Goal: Entertainment & Leisure: Consume media (video, audio)

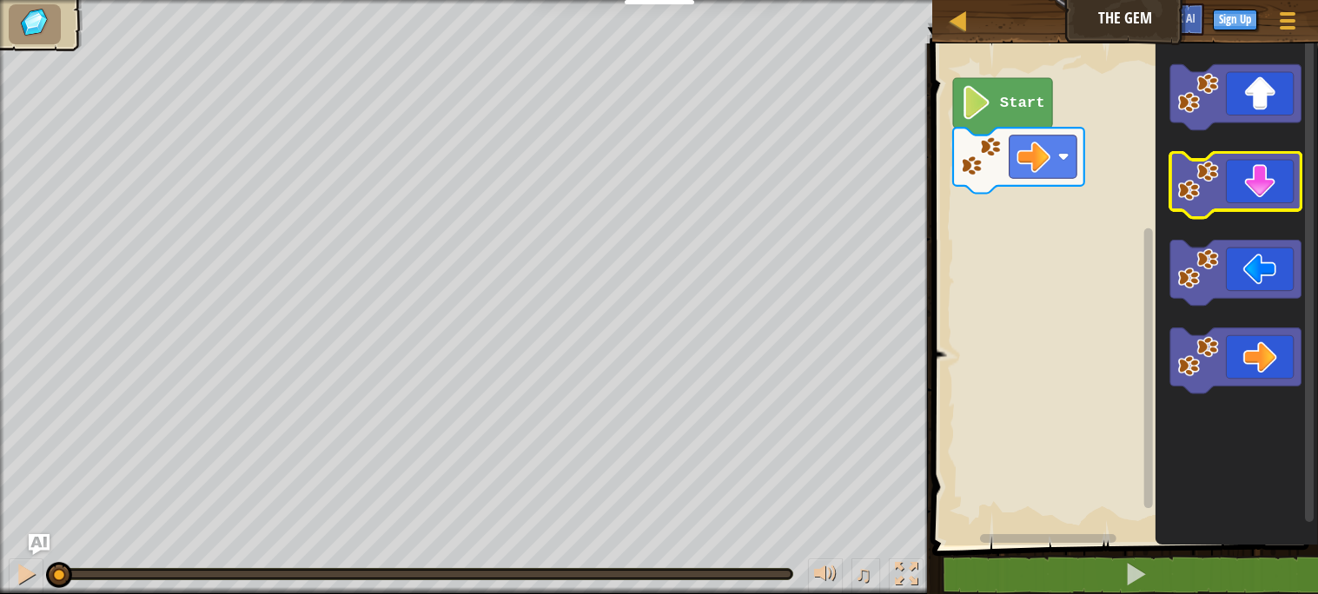
click at [1213, 188] on image "Blockly Workspace" at bounding box center [1198, 181] width 41 height 41
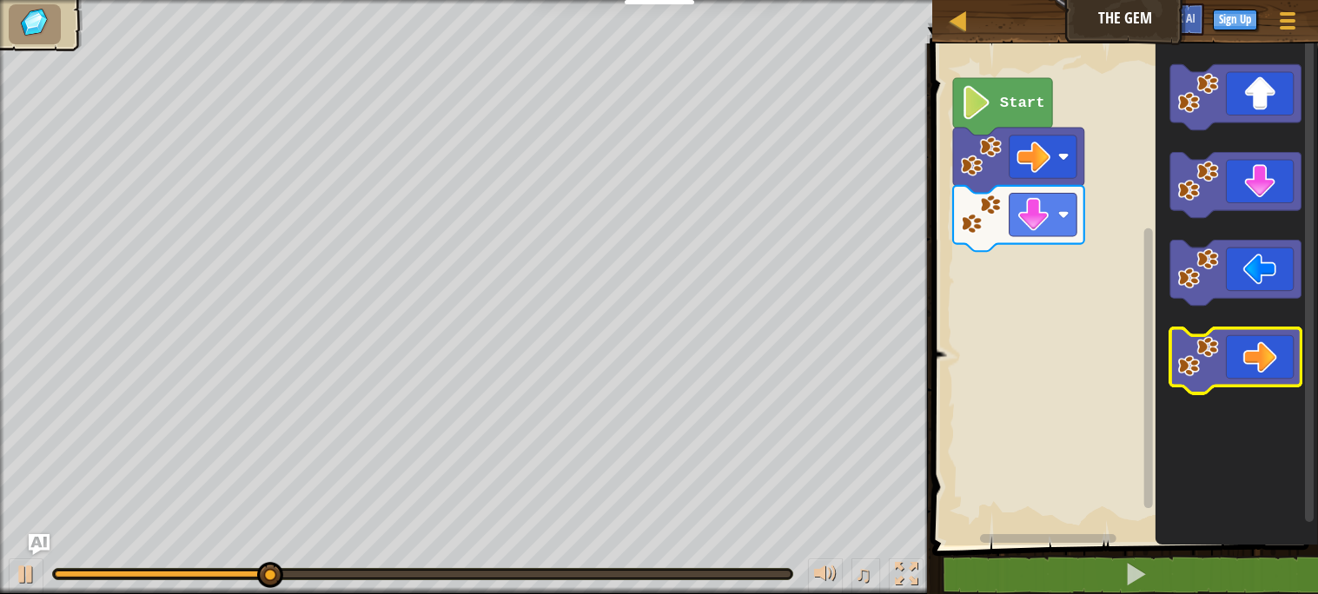
click at [1248, 362] on icon "Blockly Workspace" at bounding box center [1235, 360] width 131 height 65
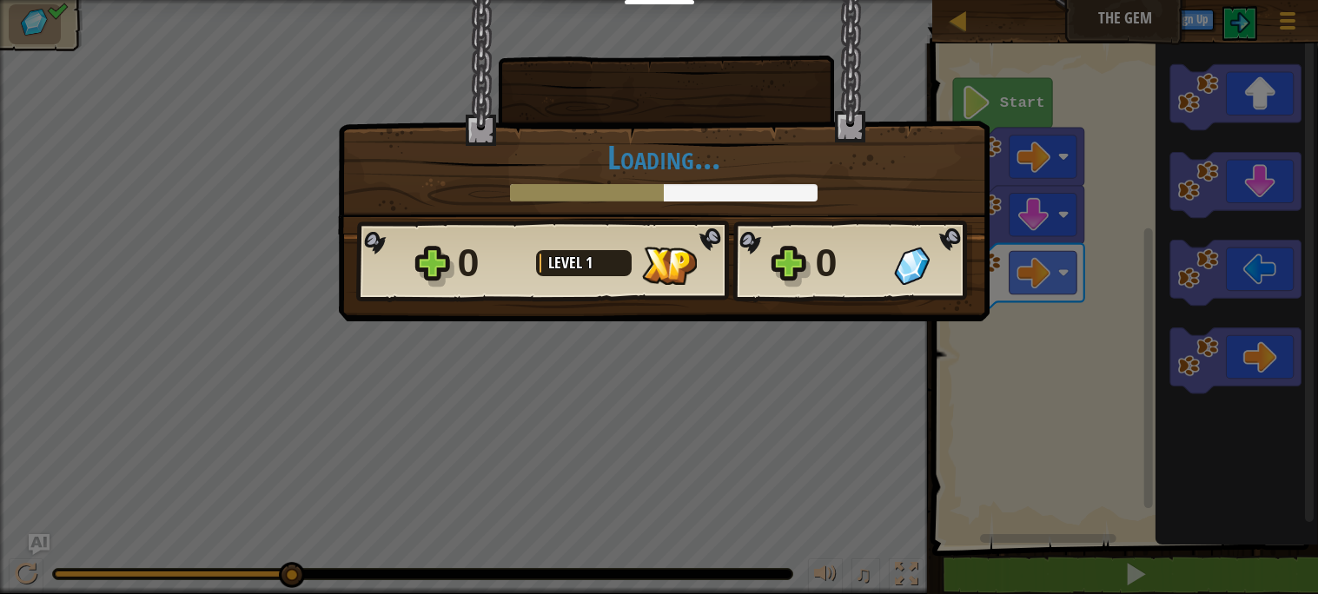
click at [882, 257] on div "0" at bounding box center [850, 263] width 68 height 56
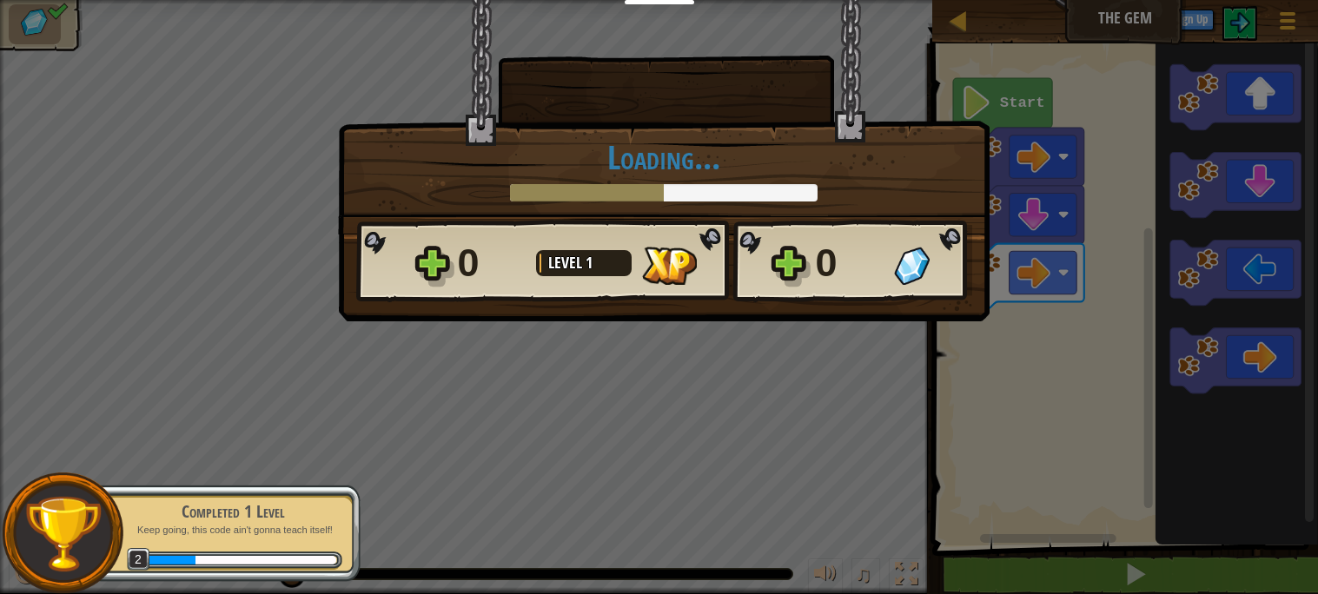
click at [875, 324] on div "× How fun was this level? Loading... Reticulating Splines... Loading... 0 Level…" at bounding box center [659, 163] width 651 height 326
click at [862, 281] on div "0" at bounding box center [850, 263] width 68 height 56
click at [831, 341] on div "× How fun was this level? Loading... Reticulating Splines... Loading... 0 Level…" at bounding box center [659, 297] width 1318 height 594
click at [744, 254] on div "0 Level 1 0" at bounding box center [664, 261] width 616 height 83
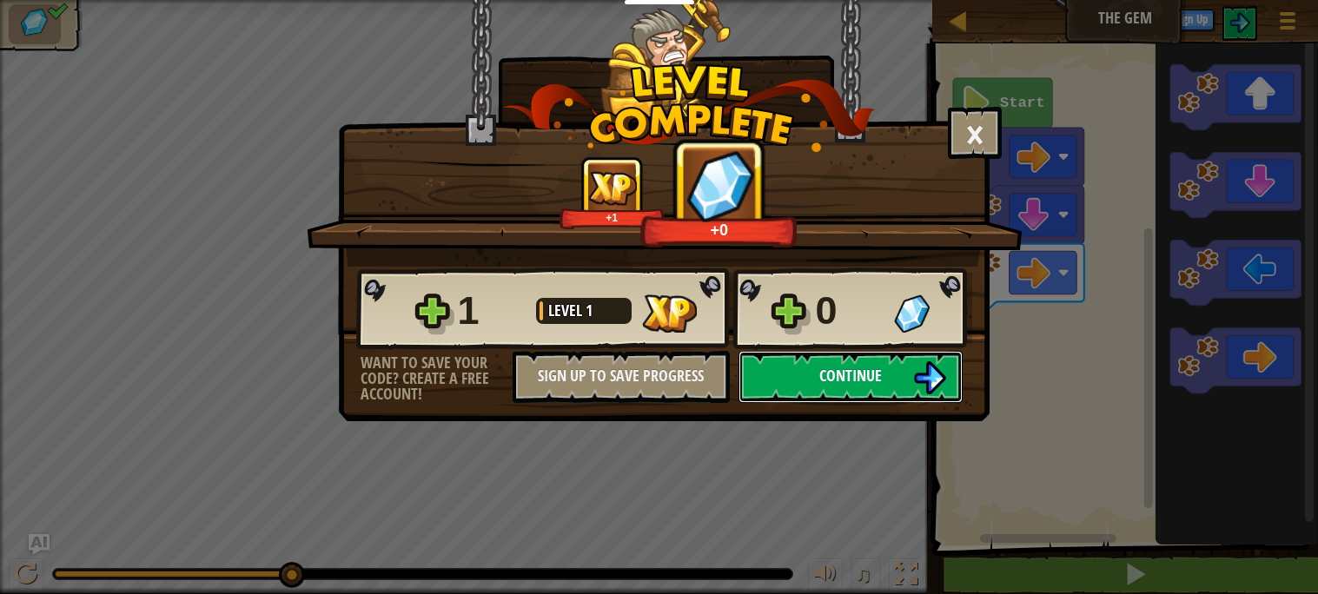
click at [882, 403] on button "Continue" at bounding box center [850, 377] width 224 height 52
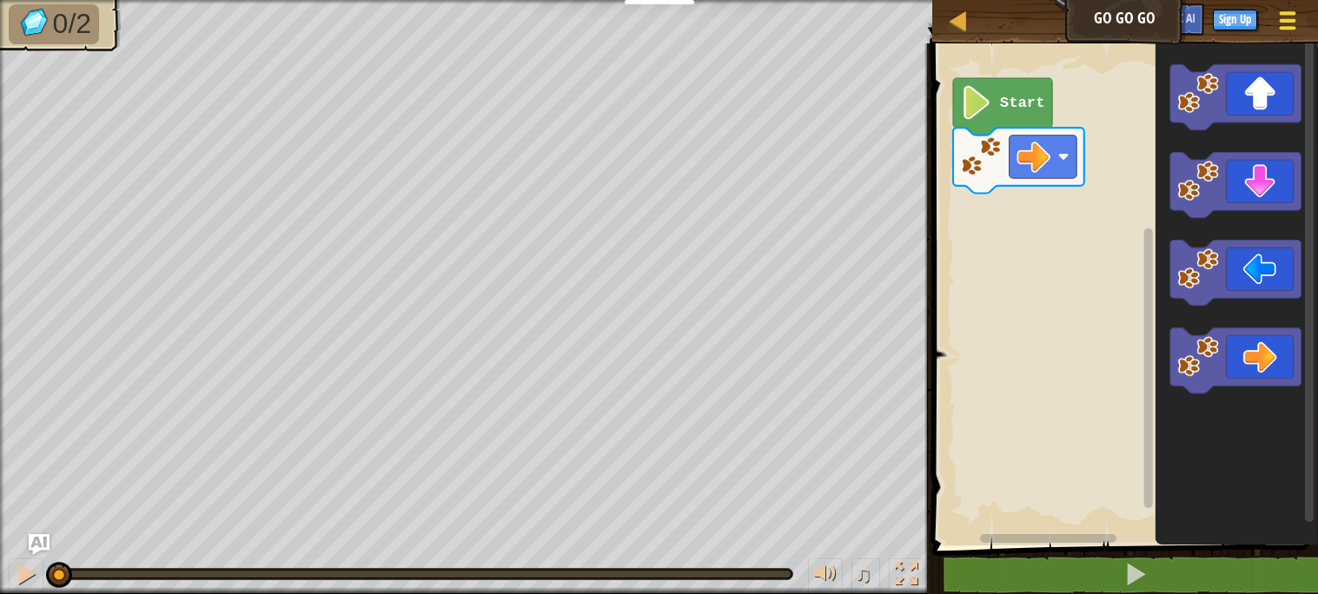
click at [1282, 25] on div at bounding box center [1286, 20] width 23 height 25
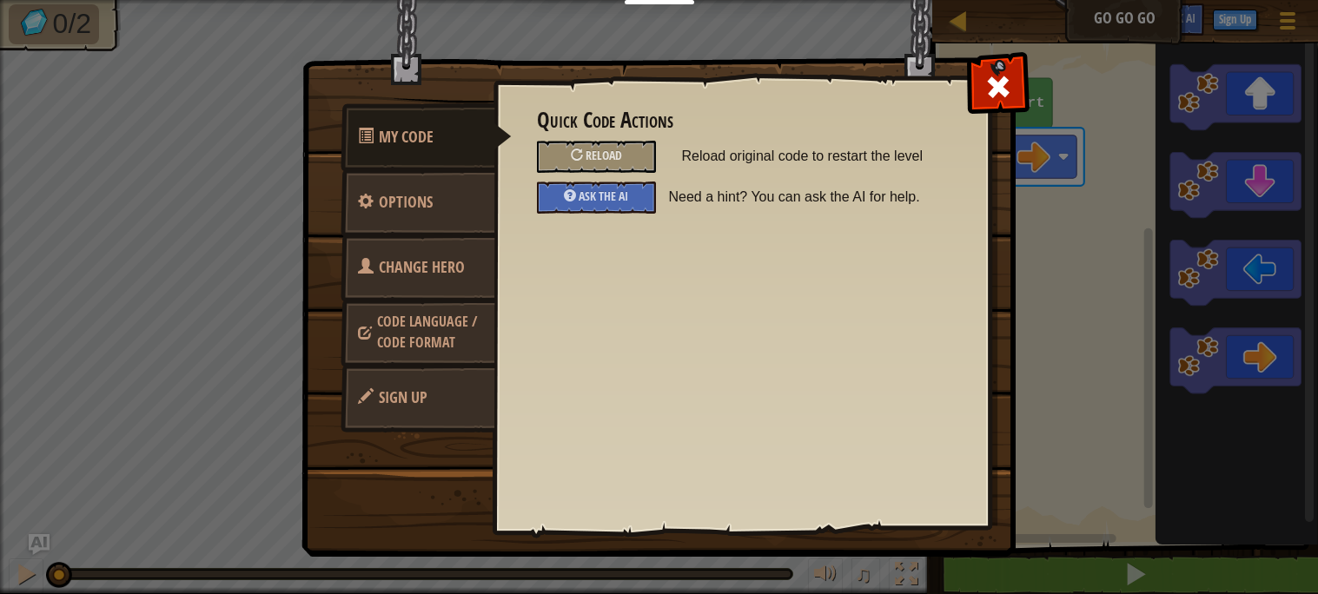
click at [504, 265] on div "Quick Code Actions Reload Reload original code to restart the level Ask the AI …" at bounding box center [741, 276] width 496 height 430
click at [413, 245] on link "Change Hero" at bounding box center [417, 268] width 155 height 68
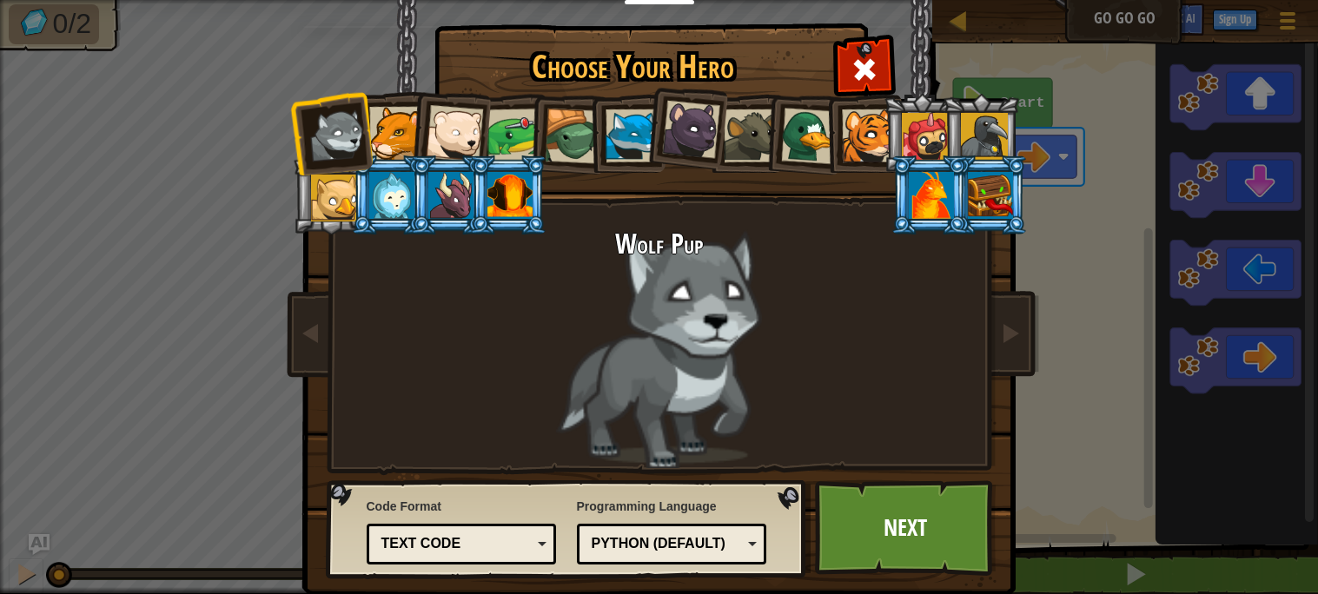
click at [618, 141] on div at bounding box center [631, 135] width 53 height 53
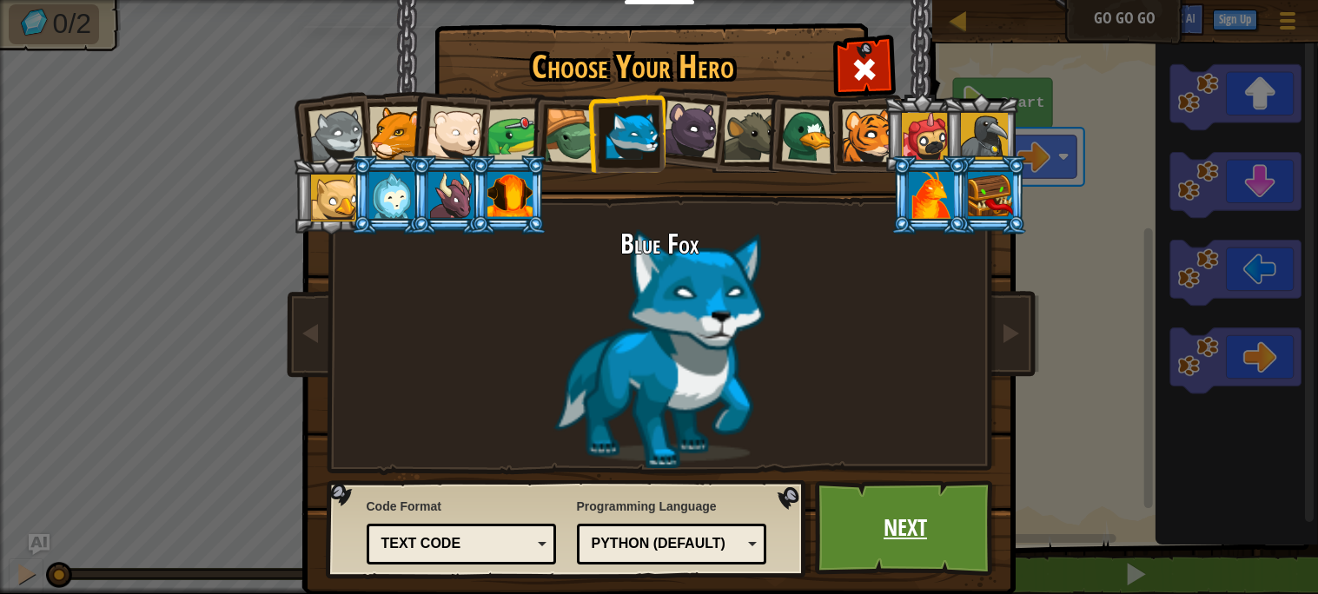
click at [976, 515] on link "Next" at bounding box center [906, 528] width 182 height 96
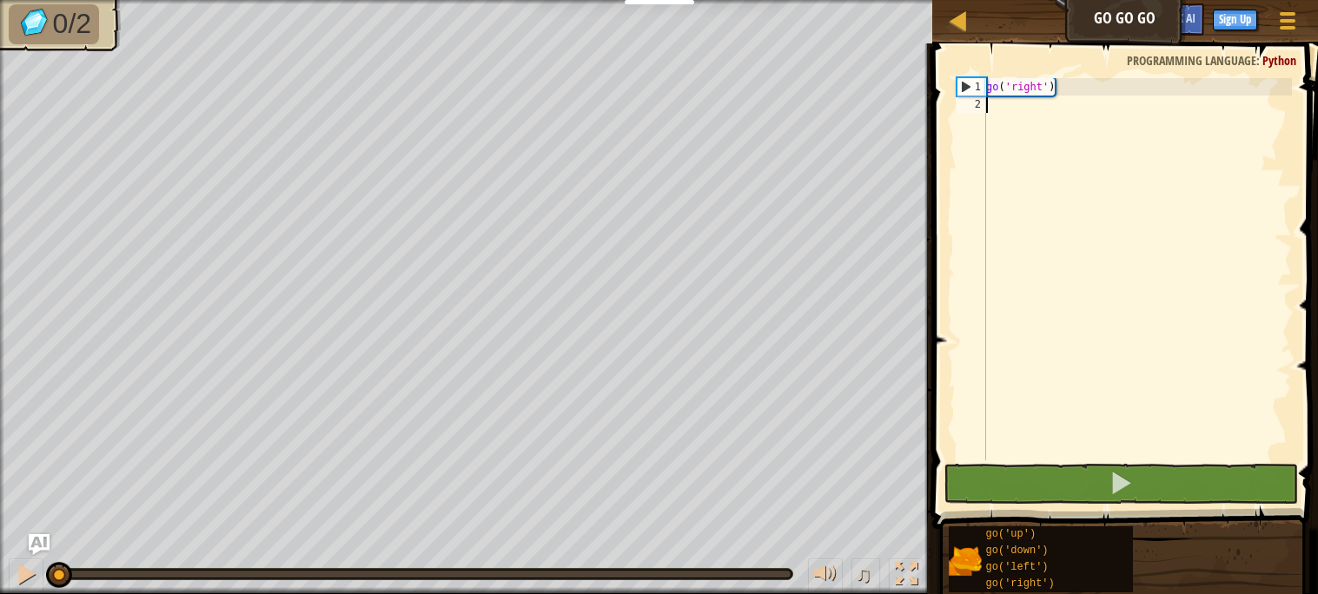
type textarea "g"
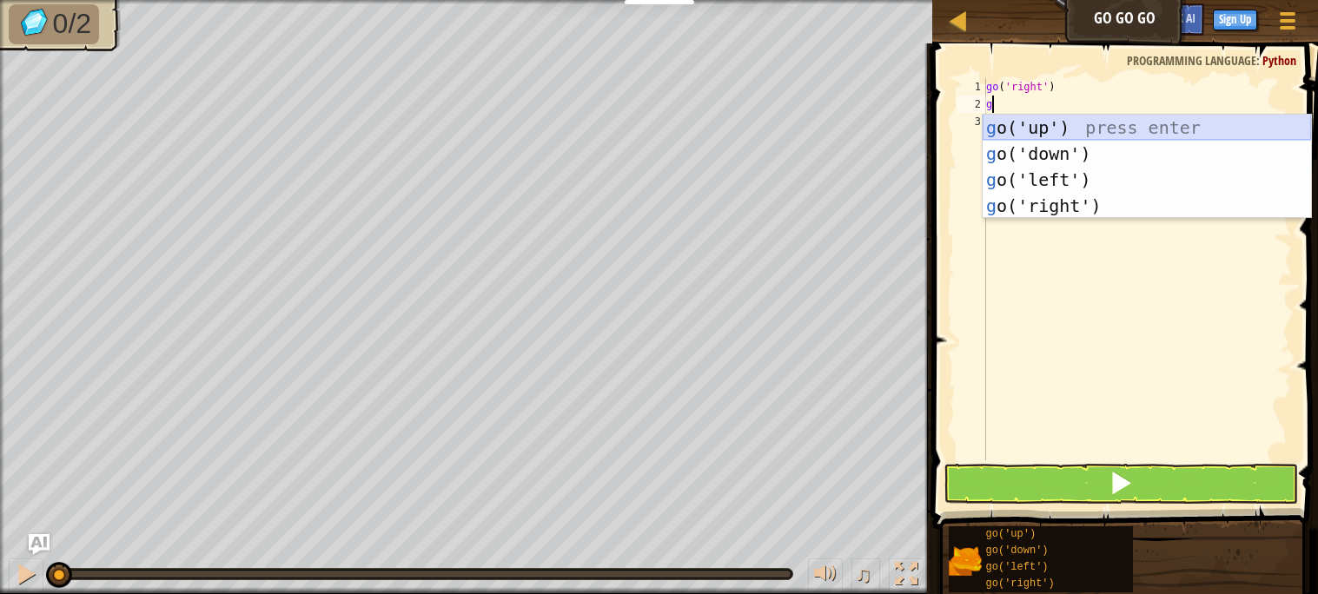
click at [1040, 126] on div "g o('up') press enter g o('down') press enter g o('left') press enter g o('righ…" at bounding box center [1146, 193] width 328 height 156
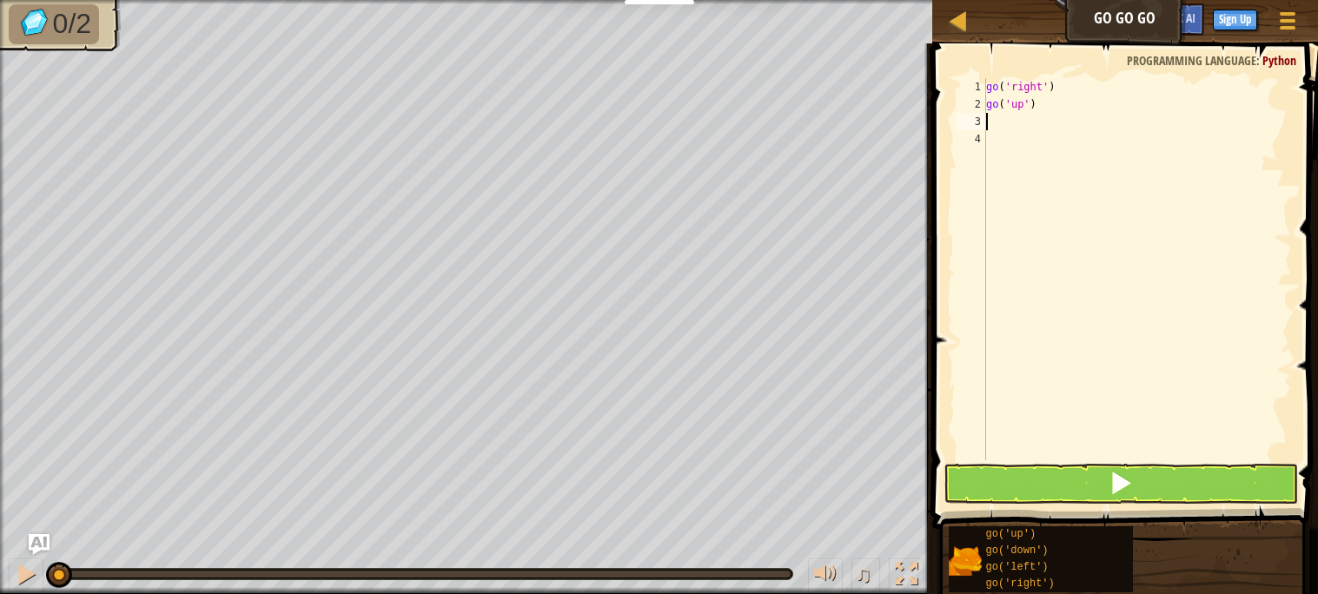
type textarea "g"
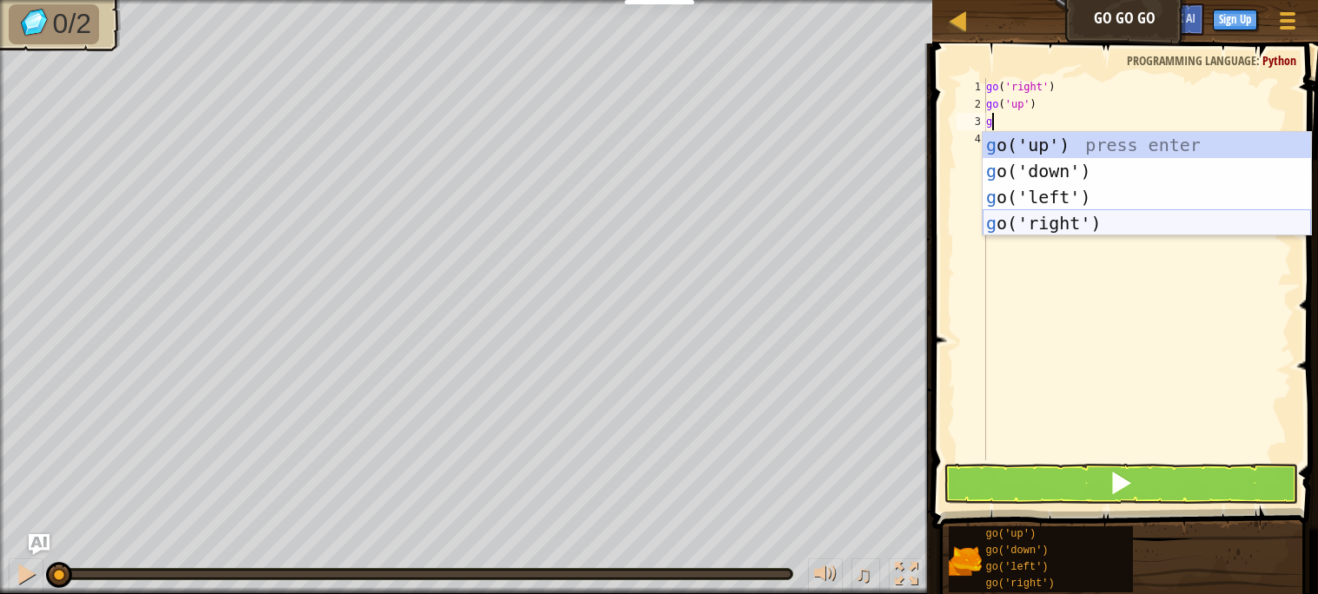
click at [1095, 218] on div "g o('up') press enter g o('down') press enter g o('left') press enter g o('righ…" at bounding box center [1146, 210] width 328 height 156
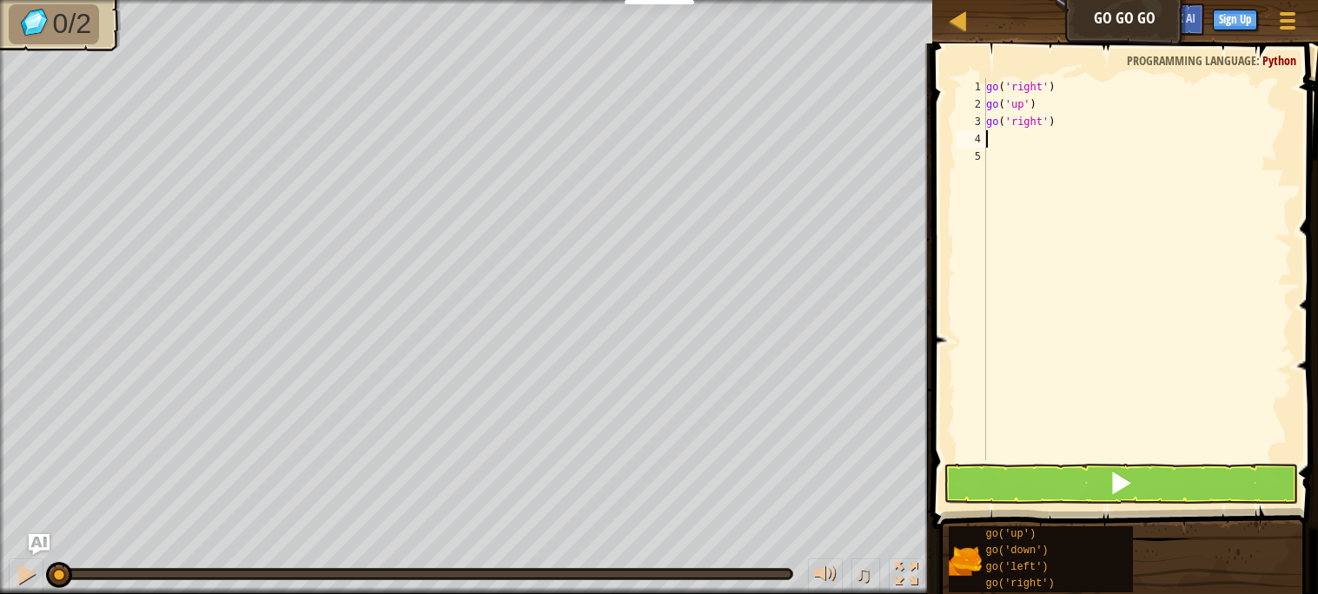
type textarea "g"
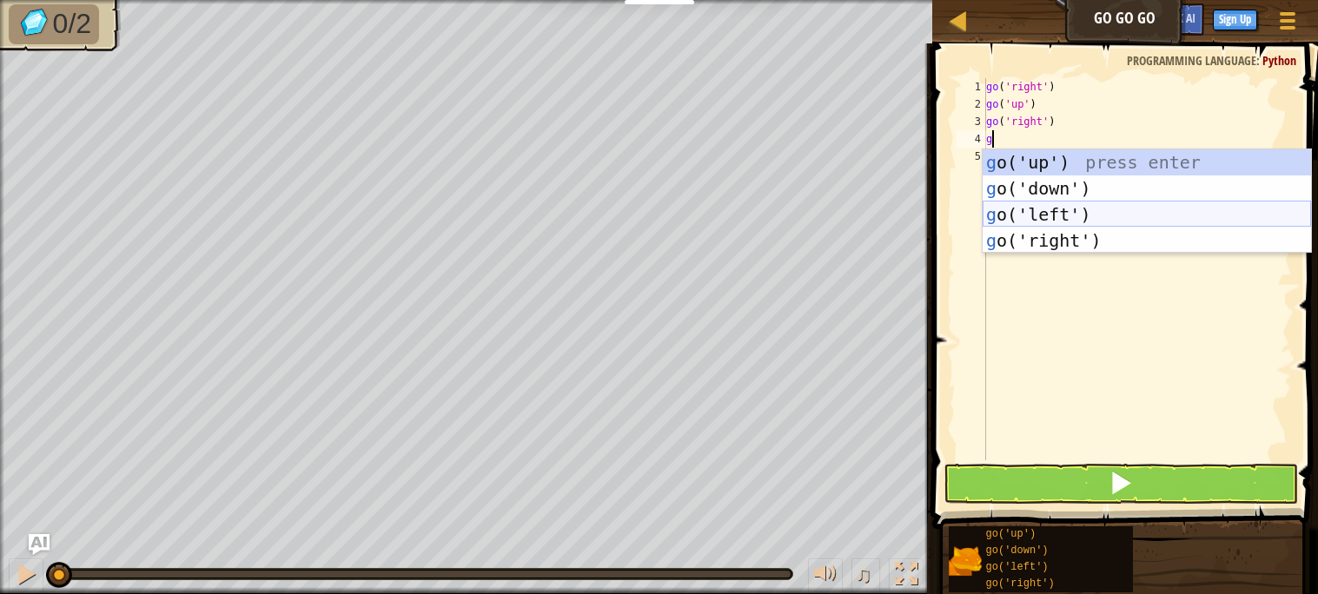
click at [1112, 235] on div "g o('up') press enter g o('down') press enter g o('left') press enter g o('righ…" at bounding box center [1146, 227] width 328 height 156
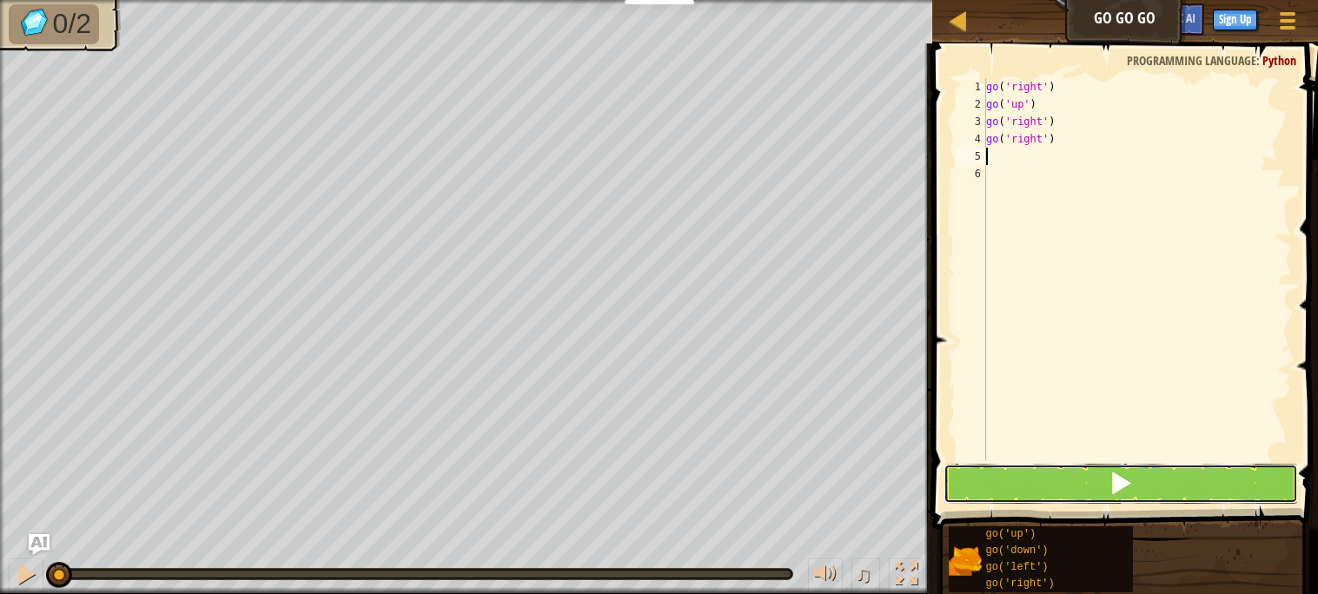
click at [1074, 486] on button at bounding box center [1120, 484] width 354 height 40
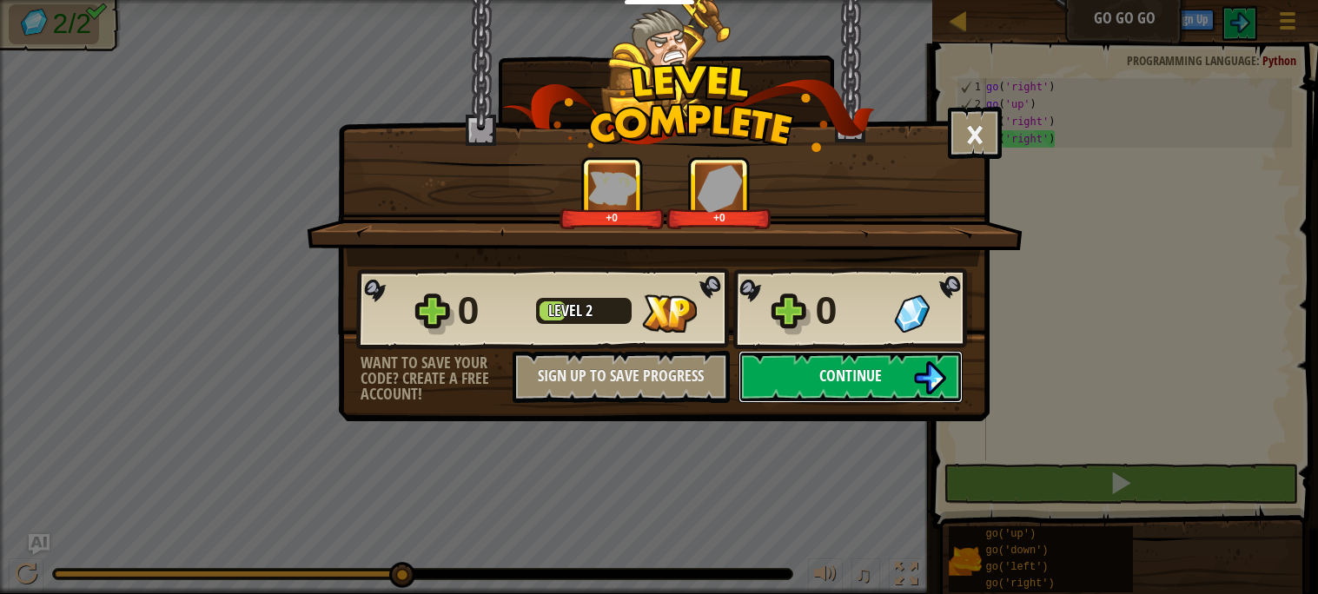
click at [888, 403] on button "Continue" at bounding box center [850, 377] width 224 height 52
